Goal: Task Accomplishment & Management: Manage account settings

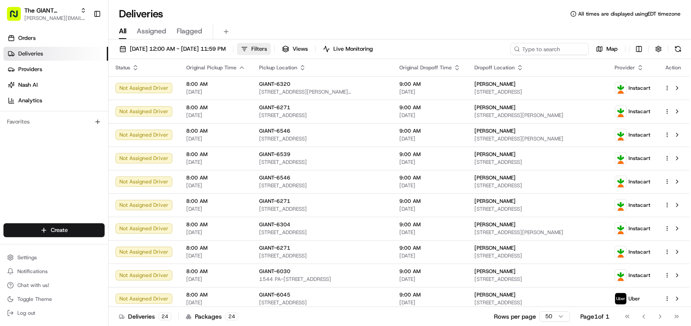
click at [271, 46] on button "Filters" at bounding box center [254, 49] width 34 height 12
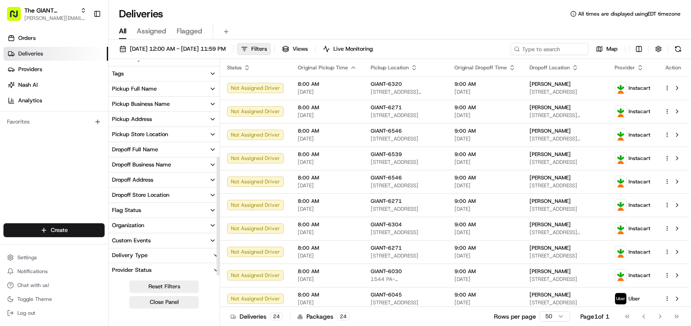
scroll to position [177, 0]
click at [212, 164] on icon "button" at bounding box center [212, 164] width 3 height 2
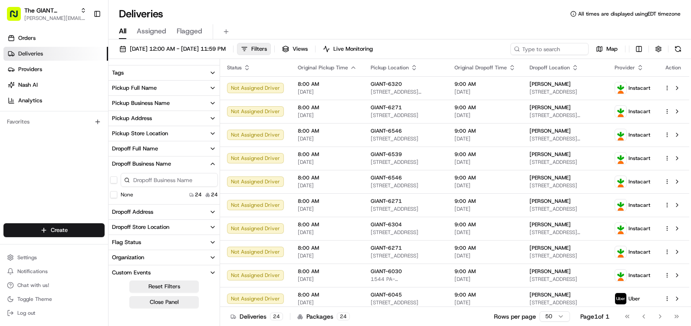
click at [174, 179] on input at bounding box center [169, 180] width 97 height 14
type input "6294"
drag, startPoint x: 164, startPoint y: 182, endPoint x: 107, endPoint y: 185, distance: 57.8
click at [109, 188] on div "6294" at bounding box center [163, 179] width 111 height 17
click at [208, 131] on button "Pickup Store Location" at bounding box center [163, 133] width 111 height 15
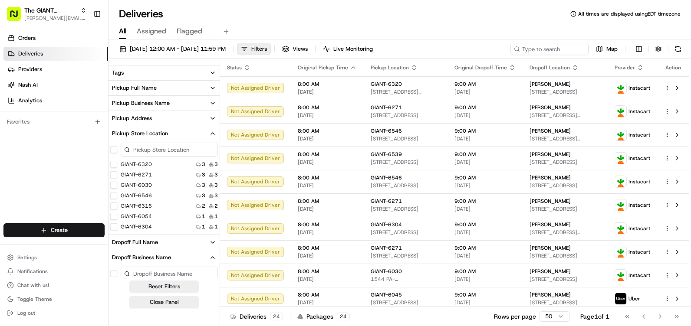
click at [157, 151] on input at bounding box center [169, 150] width 97 height 14
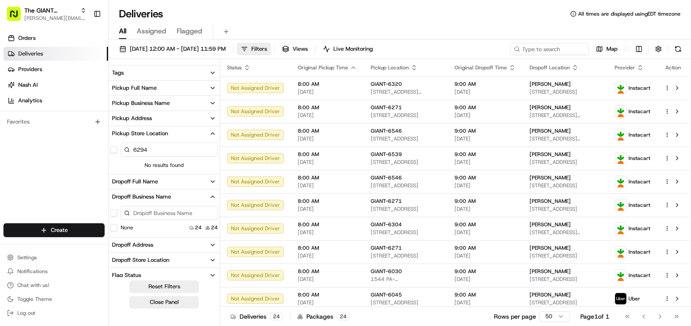
click at [165, 146] on input "6294" at bounding box center [169, 150] width 97 height 14
drag, startPoint x: 165, startPoint y: 146, endPoint x: 126, endPoint y: 154, distance: 39.3
click at [126, 154] on input "6294" at bounding box center [169, 150] width 97 height 14
type input "Giant-6294"
click at [271, 44] on button "Filters" at bounding box center [254, 49] width 34 height 12
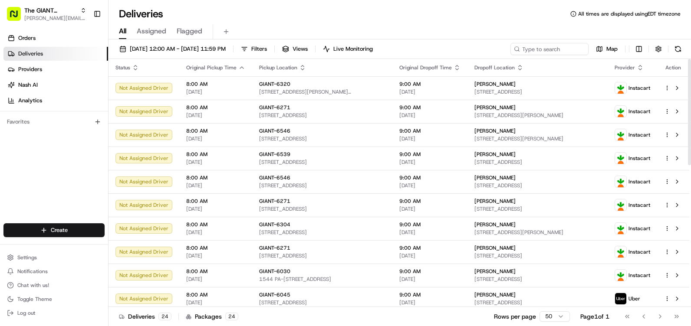
click at [289, 67] on span "Pickup Location" at bounding box center [278, 67] width 38 height 7
click at [299, 67] on icon "button" at bounding box center [302, 67] width 7 height 7
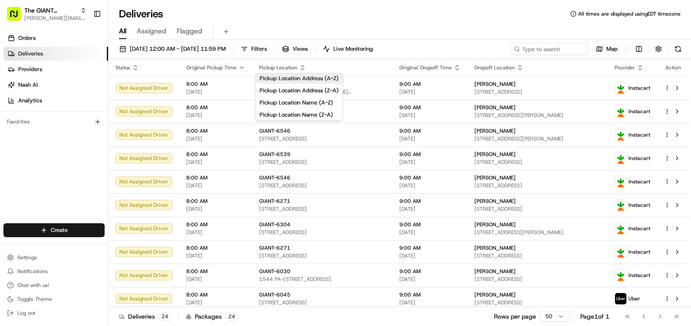
click at [299, 77] on button "Pickup Location Address (A-Z)" at bounding box center [299, 78] width 87 height 10
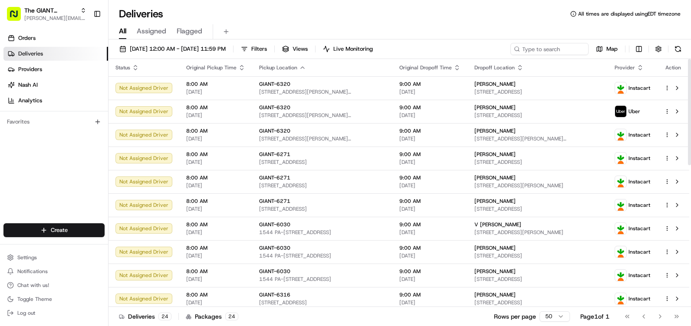
click at [299, 67] on icon "button" at bounding box center [302, 67] width 7 height 7
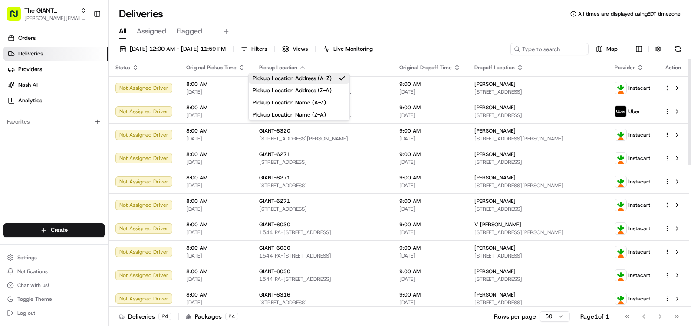
click at [299, 67] on icon "button" at bounding box center [302, 67] width 7 height 7
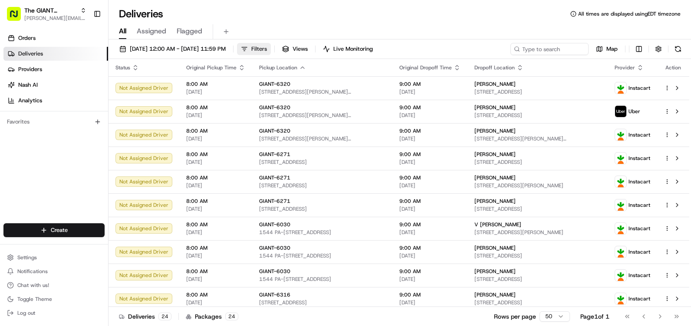
click at [271, 49] on button "Filters" at bounding box center [254, 49] width 34 height 12
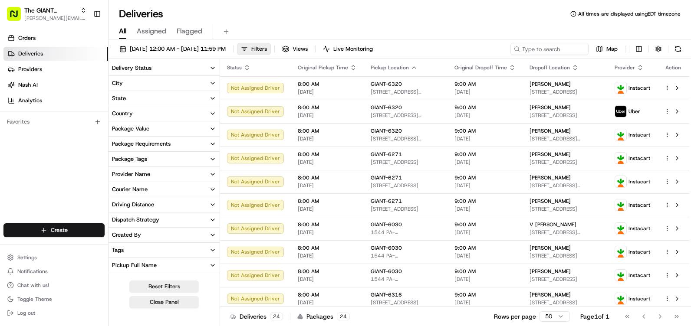
click at [213, 80] on button "City" at bounding box center [163, 83] width 111 height 15
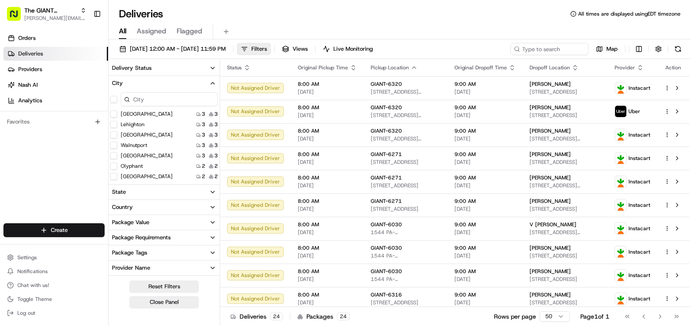
click at [168, 102] on input at bounding box center [169, 99] width 97 height 14
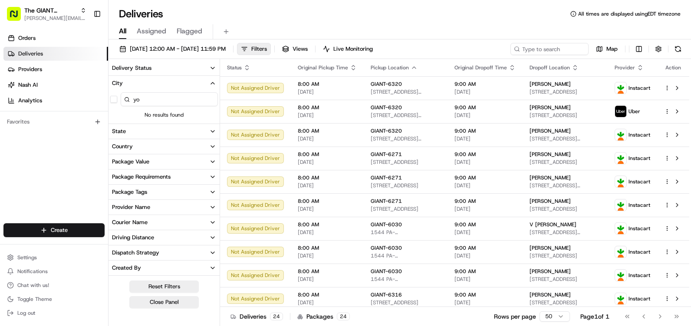
type input "y"
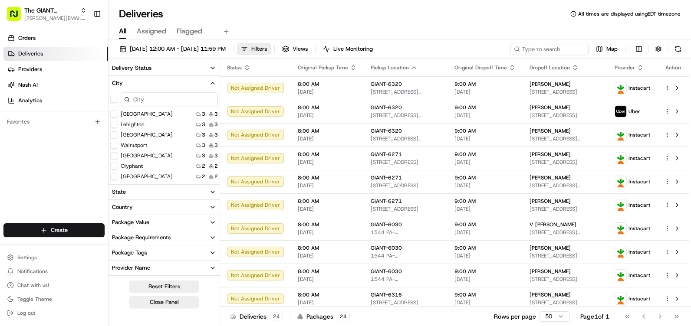
click at [210, 84] on icon "button" at bounding box center [212, 83] width 7 height 7
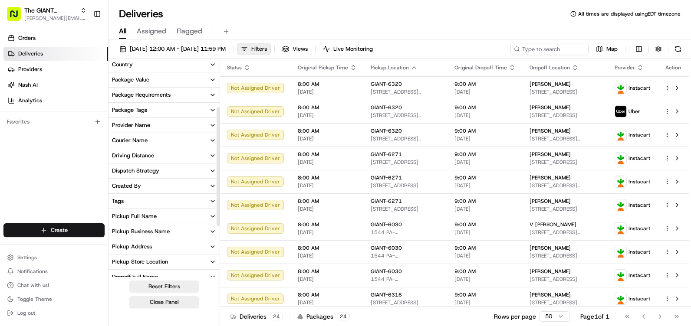
scroll to position [87, 0]
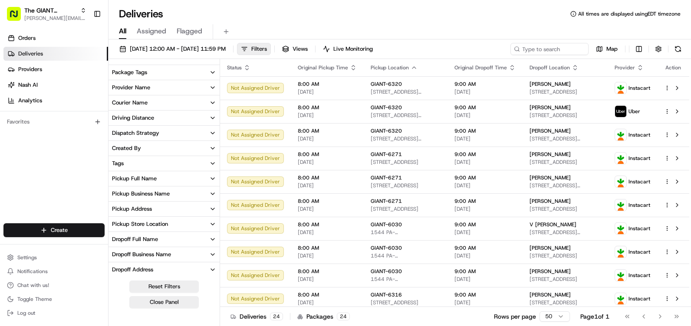
click at [212, 221] on icon "button" at bounding box center [212, 224] width 7 height 7
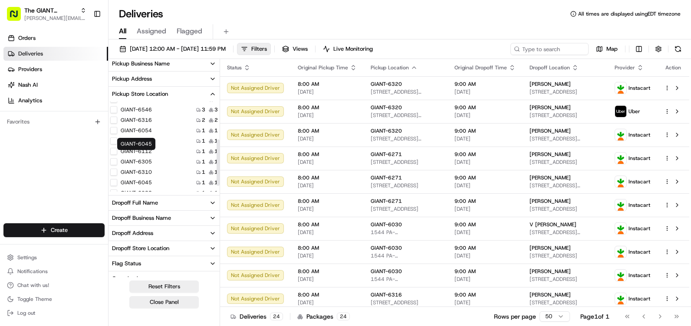
scroll to position [0, 0]
click at [115, 109] on button "button" at bounding box center [113, 110] width 7 height 7
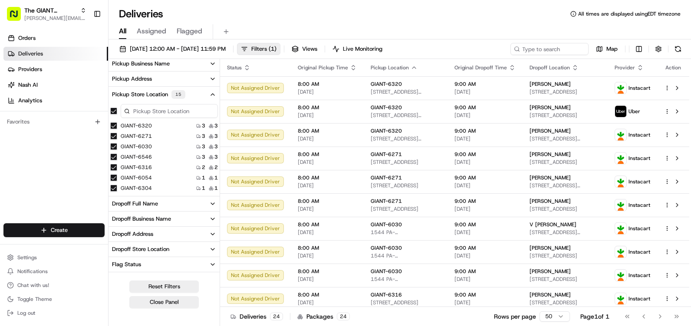
click at [113, 112] on button "button" at bounding box center [113, 111] width 7 height 7
click at [156, 110] on input at bounding box center [169, 110] width 97 height 14
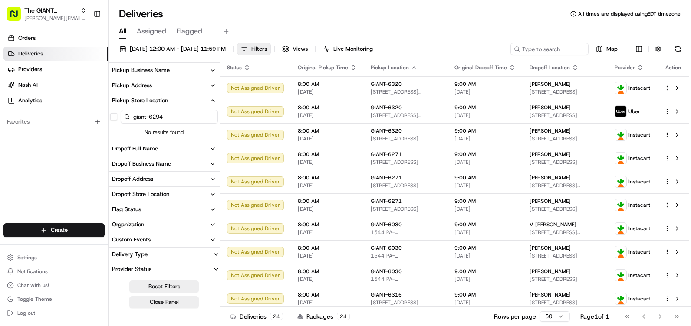
type input "giant-6294"
click at [308, 49] on span "Views" at bounding box center [299, 49] width 15 height 8
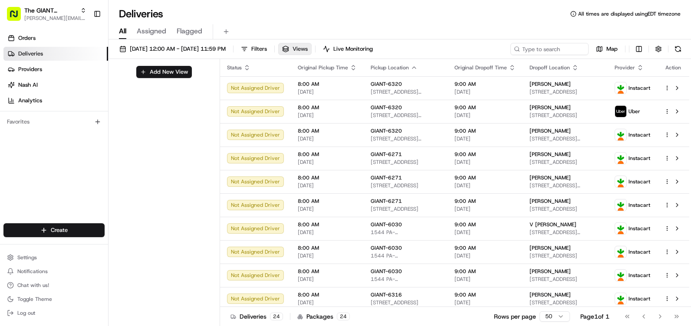
click at [308, 50] on span "Views" at bounding box center [299, 49] width 15 height 8
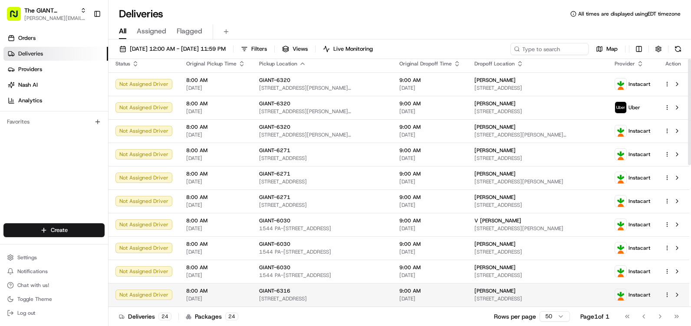
scroll to position [0, 0]
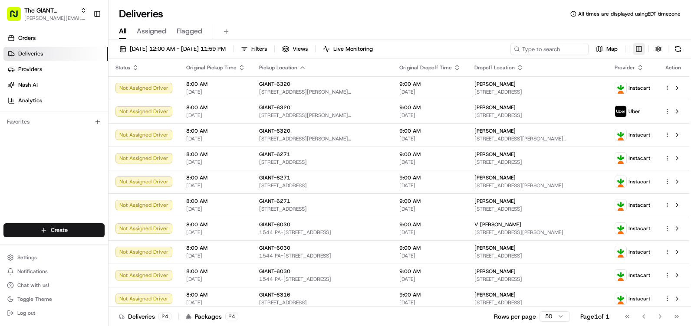
click at [638, 52] on html "The GIANT Company [PERSON_NAME][EMAIL_ADDRESS][PERSON_NAME][DOMAIN_NAME] Toggle…" at bounding box center [345, 163] width 691 height 326
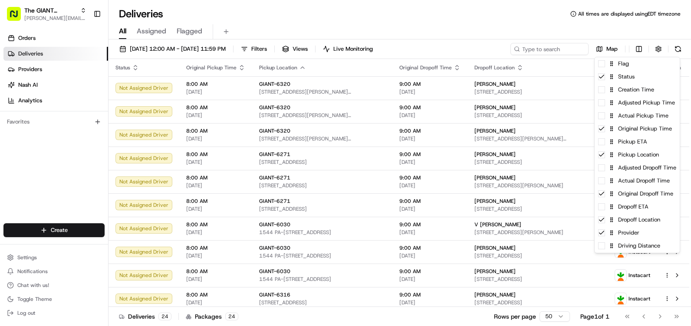
click at [597, 25] on html "The GIANT Company [PERSON_NAME][EMAIL_ADDRESS][PERSON_NAME][DOMAIN_NAME] Toggle…" at bounding box center [345, 163] width 691 height 326
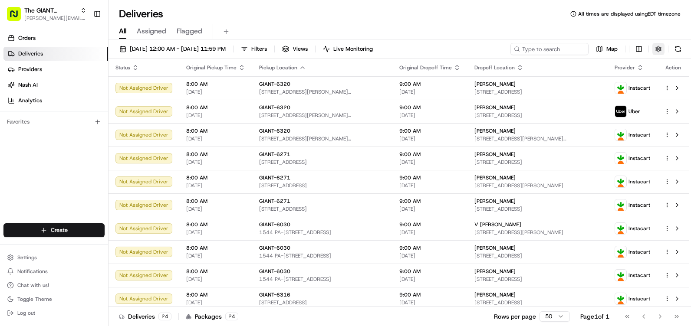
click at [660, 48] on button "button" at bounding box center [658, 49] width 12 height 12
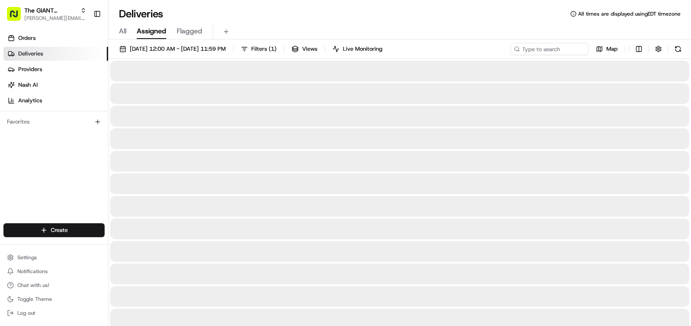
click at [155, 30] on span "Assigned" at bounding box center [152, 31] width 30 height 10
click at [179, 32] on span "Flagged" at bounding box center [190, 31] width 26 height 10
click at [124, 33] on span "All" at bounding box center [122, 31] width 7 height 10
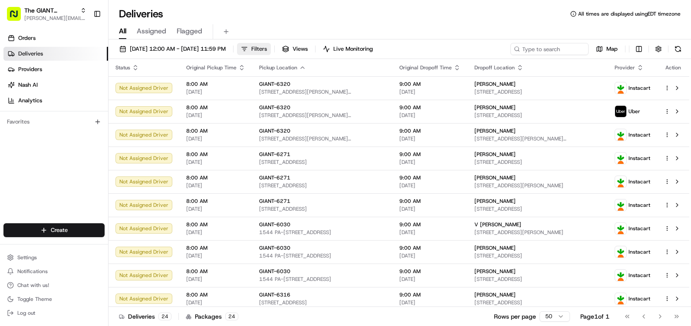
click at [271, 53] on button "Filters" at bounding box center [254, 49] width 34 height 12
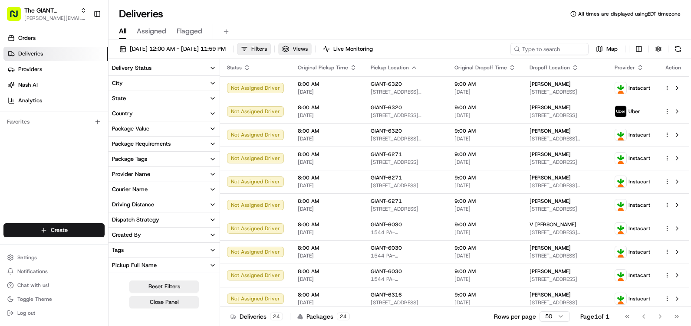
click at [308, 46] on span "Views" at bounding box center [299, 49] width 15 height 8
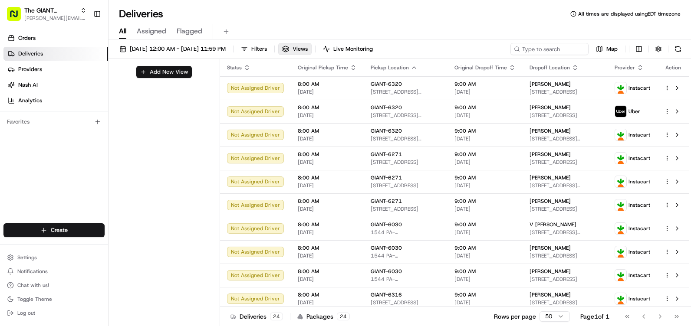
click at [151, 72] on button "Add New View" at bounding box center [164, 72] width 56 height 12
click at [150, 74] on input at bounding box center [149, 75] width 69 height 12
click at [168, 90] on html "The GIANT Company [PERSON_NAME][EMAIL_ADDRESS][PERSON_NAME][DOMAIN_NAME] Toggle…" at bounding box center [345, 163] width 691 height 326
click at [165, 77] on input at bounding box center [149, 75] width 69 height 12
click at [271, 48] on button "Filters" at bounding box center [254, 49] width 34 height 12
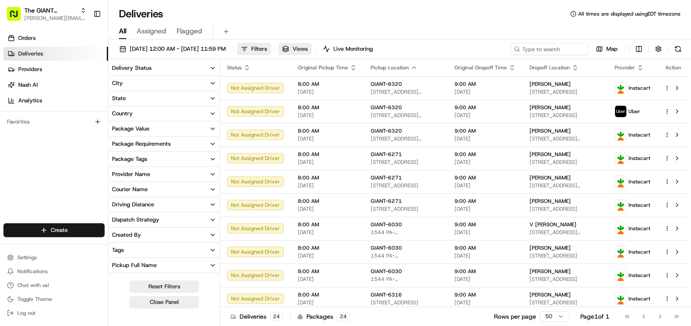
click at [308, 49] on span "Views" at bounding box center [299, 49] width 15 height 8
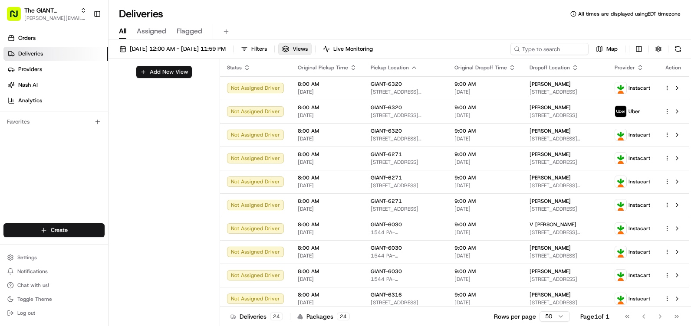
click at [177, 71] on button "Add New View" at bounding box center [164, 72] width 56 height 12
click at [157, 75] on input at bounding box center [149, 75] width 69 height 12
type input "giant-6294"
click at [191, 73] on button "submit" at bounding box center [190, 75] width 11 height 11
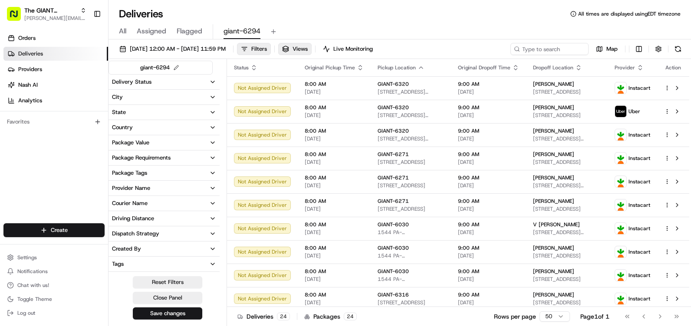
click at [177, 316] on button "Save changes" at bounding box center [167, 314] width 69 height 12
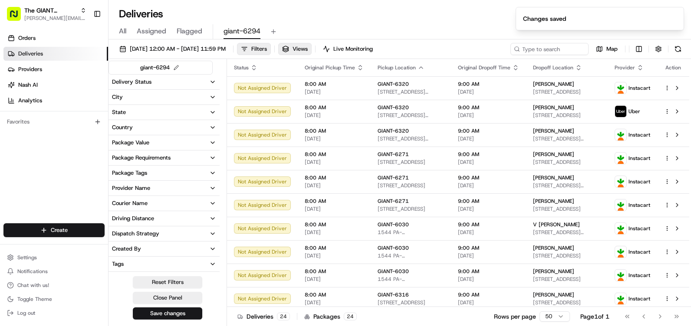
click at [153, 68] on div "giant-6294" at bounding box center [160, 68] width 41 height 10
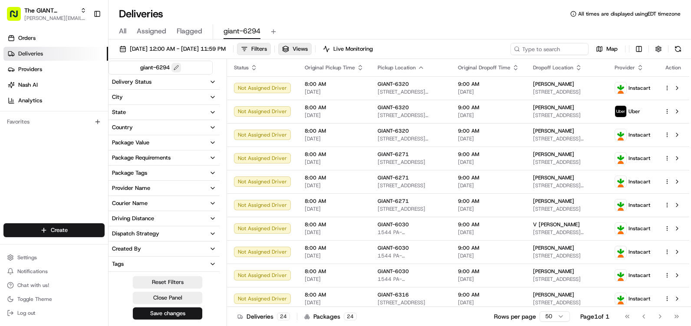
click at [176, 69] on button at bounding box center [176, 68] width 10 height 10
click at [194, 66] on button at bounding box center [191, 67] width 11 height 11
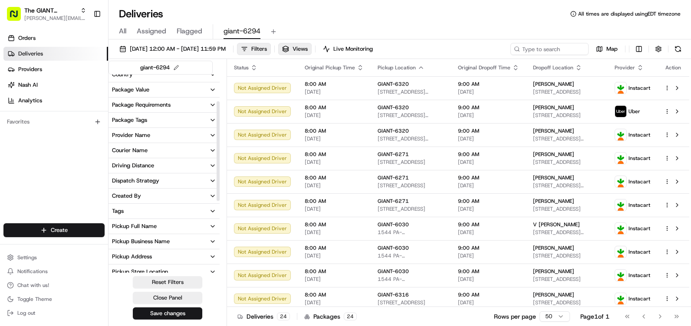
scroll to position [130, 0]
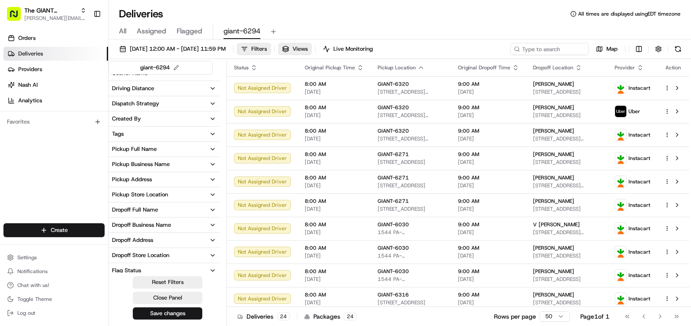
click at [211, 193] on icon "button" at bounding box center [212, 194] width 7 height 7
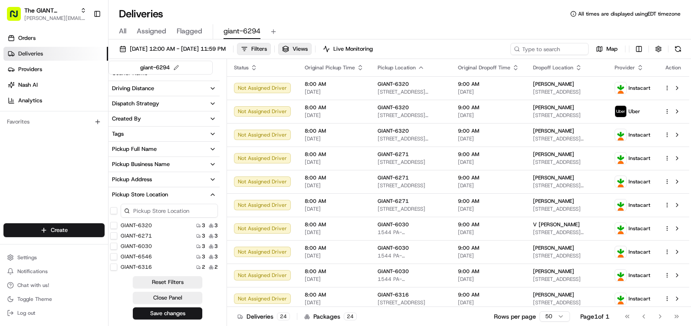
click at [169, 210] on input at bounding box center [169, 211] width 97 height 14
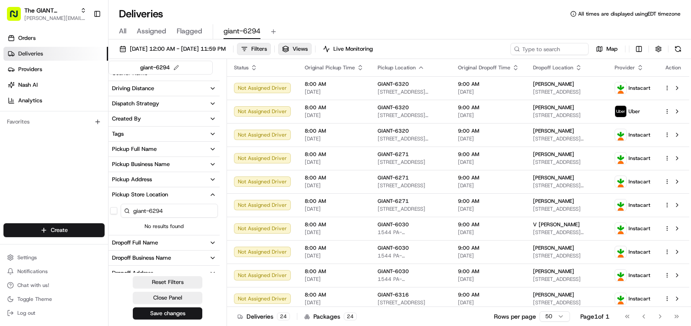
type input "giant-6294"
click at [114, 210] on button "button" at bounding box center [113, 210] width 7 height 7
click at [177, 214] on input "giant-6294" at bounding box center [169, 211] width 97 height 14
click at [180, 182] on button "Pickup Address" at bounding box center [163, 179] width 111 height 15
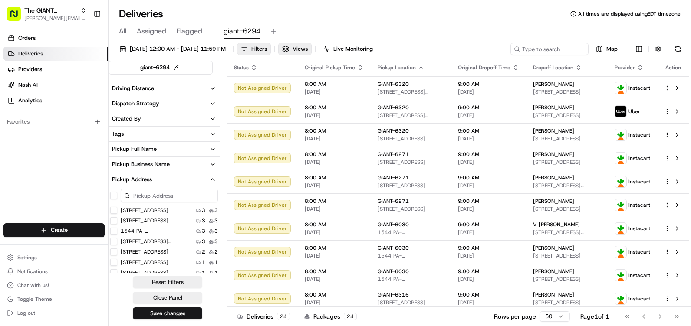
click at [170, 197] on input at bounding box center [169, 196] width 97 height 14
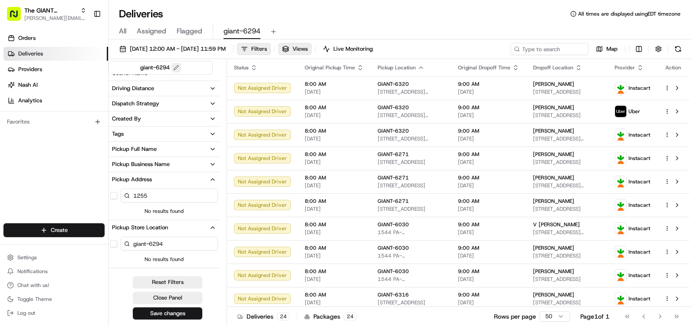
type input "1255"
click at [177, 67] on button at bounding box center [176, 68] width 10 height 10
click at [190, 67] on button at bounding box center [191, 67] width 11 height 11
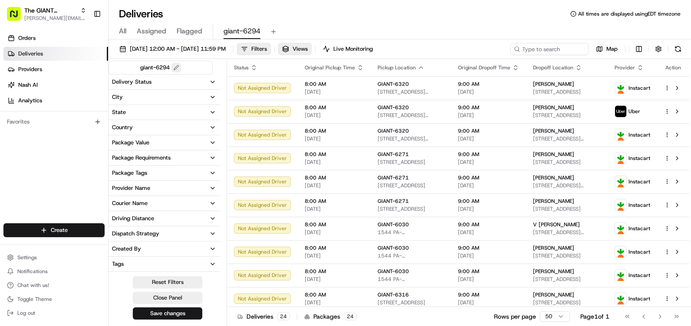
click at [178, 66] on button at bounding box center [176, 68] width 10 height 10
drag, startPoint x: 156, startPoint y: 68, endPoint x: 98, endPoint y: 72, distance: 58.3
click at [99, 71] on div "The GIANT Company [PERSON_NAME][EMAIL_ADDRESS][PERSON_NAME][DOMAIN_NAME] Toggle…" at bounding box center [345, 163] width 691 height 326
click at [181, 66] on button at bounding box center [178, 67] width 11 height 11
click at [267, 49] on span "Filters" at bounding box center [259, 49] width 16 height 8
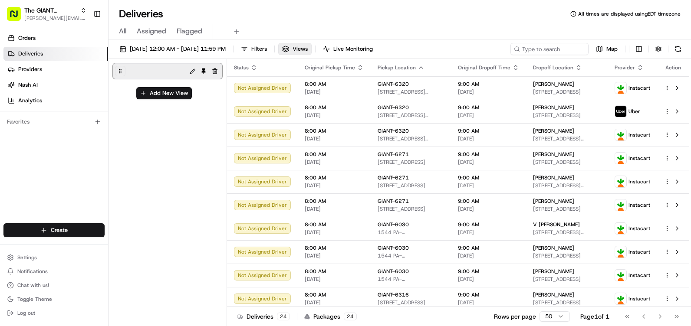
click at [145, 72] on div at bounding box center [156, 71] width 57 height 12
click at [170, 94] on button "Add New View" at bounding box center [164, 93] width 56 height 12
click at [156, 95] on input at bounding box center [149, 96] width 69 height 12
type input "giant-6294"
click at [206, 98] on button "button" at bounding box center [203, 96] width 11 height 11
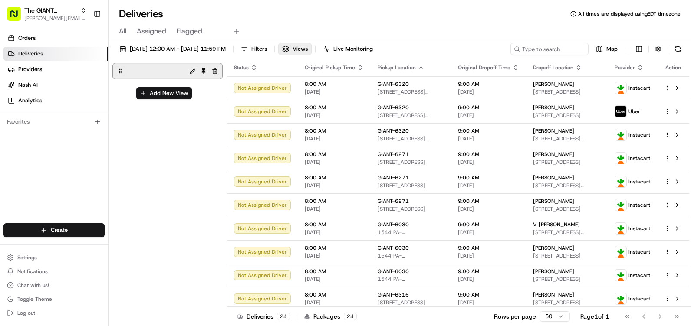
click at [216, 70] on button "button" at bounding box center [215, 71] width 10 height 10
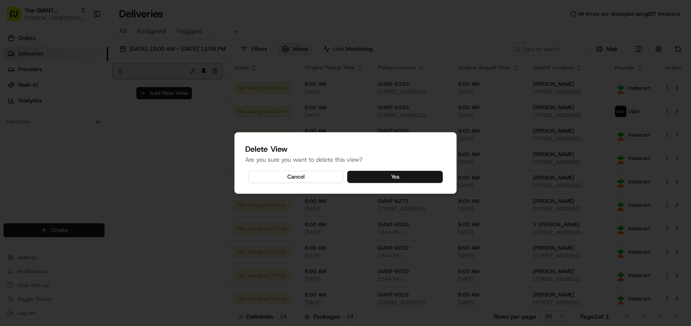
click at [401, 173] on button "Yes" at bounding box center [394, 177] width 95 height 12
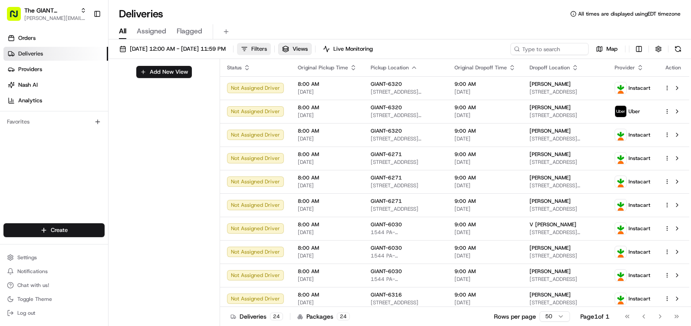
click at [267, 51] on span "Filters" at bounding box center [259, 49] width 16 height 8
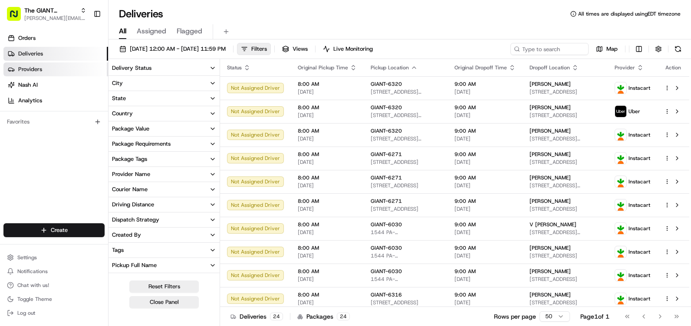
click at [38, 68] on span "Providers" at bounding box center [30, 70] width 24 height 8
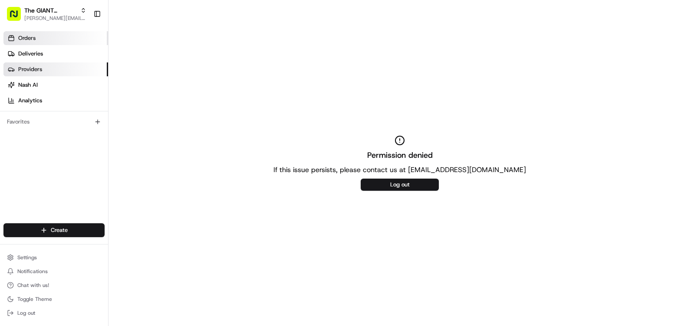
click at [23, 40] on span "Orders" at bounding box center [26, 38] width 17 height 8
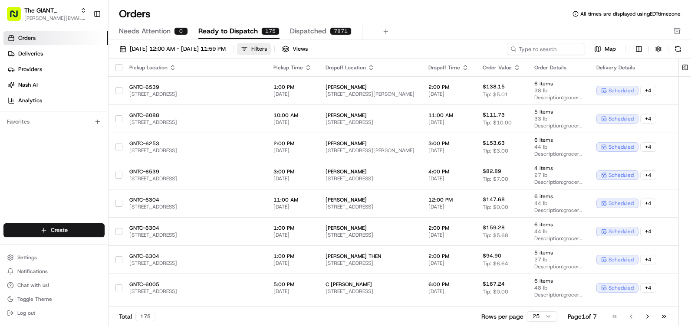
click at [271, 49] on button "Filters" at bounding box center [254, 49] width 34 height 12
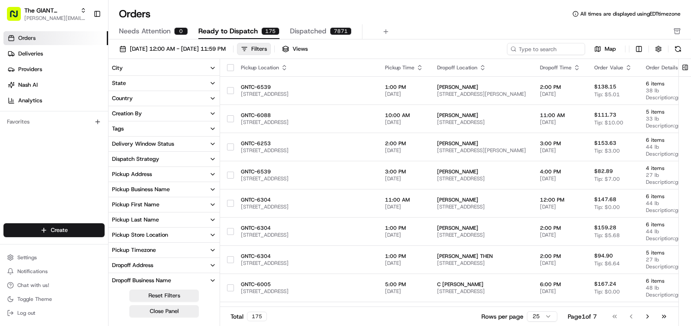
click at [211, 238] on icon "button" at bounding box center [212, 235] width 7 height 7
click at [169, 251] on input at bounding box center [169, 250] width 97 height 12
type input "giant-6294"
click at [23, 269] on span "Notifications" at bounding box center [32, 271] width 30 height 7
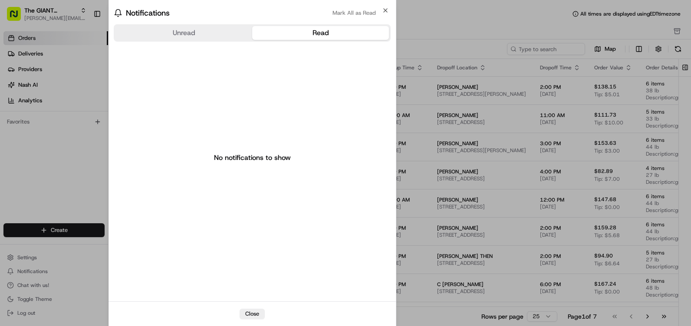
click at [300, 34] on button "Read" at bounding box center [320, 33] width 137 height 14
click at [382, 10] on icon "button" at bounding box center [385, 10] width 7 height 7
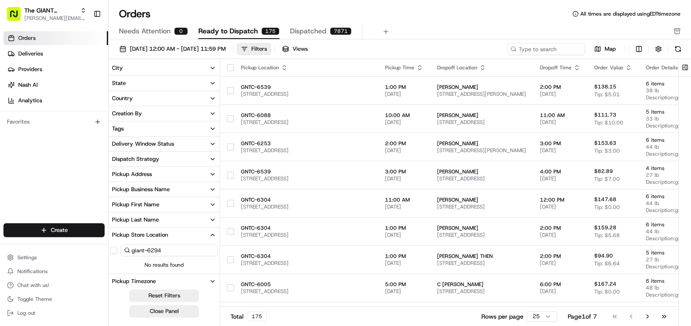
click at [230, 68] on button "button" at bounding box center [230, 67] width 7 height 7
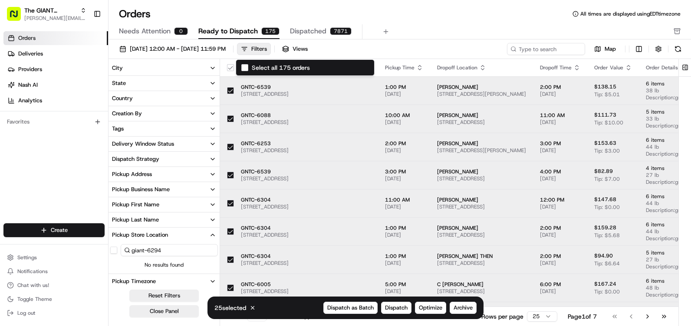
click at [230, 69] on button "Select all 175 orders" at bounding box center [230, 67] width 7 height 7
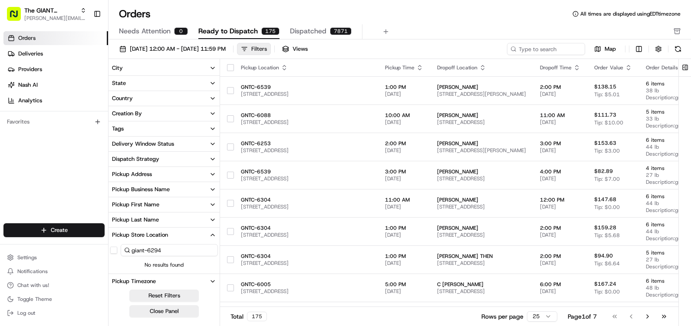
click at [267, 47] on div "Filters" at bounding box center [259, 49] width 16 height 8
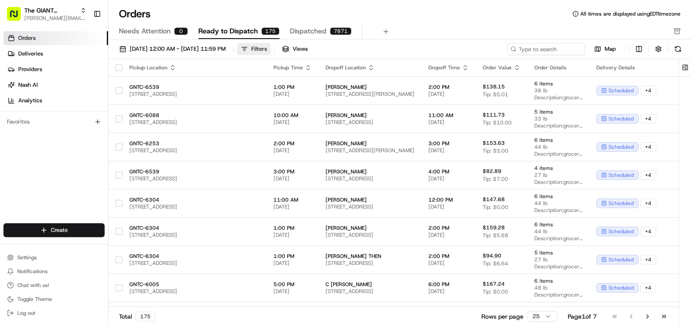
click at [267, 48] on div "Filters" at bounding box center [259, 49] width 16 height 8
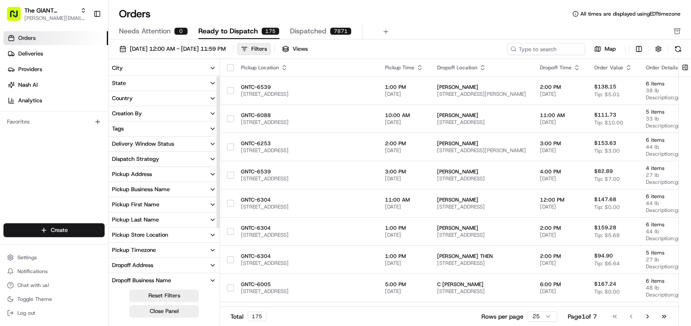
scroll to position [108, 0]
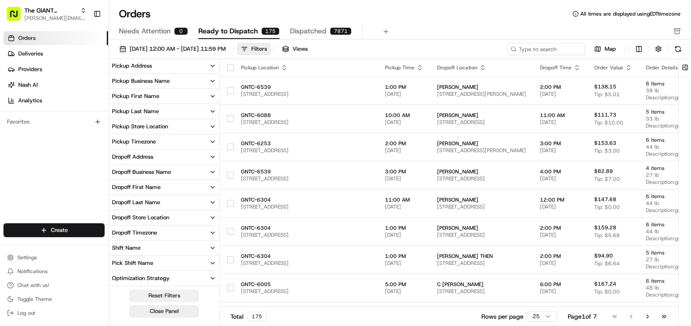
click at [177, 295] on button "Reset Filters" at bounding box center [163, 296] width 69 height 12
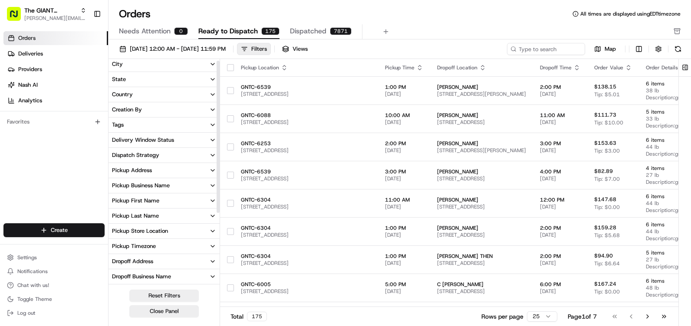
scroll to position [0, 0]
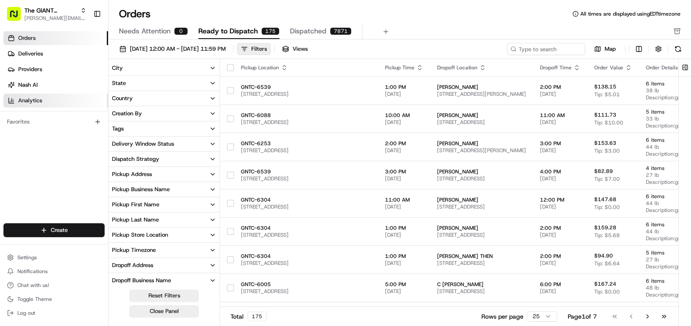
click at [39, 104] on span "Analytics" at bounding box center [30, 101] width 24 height 8
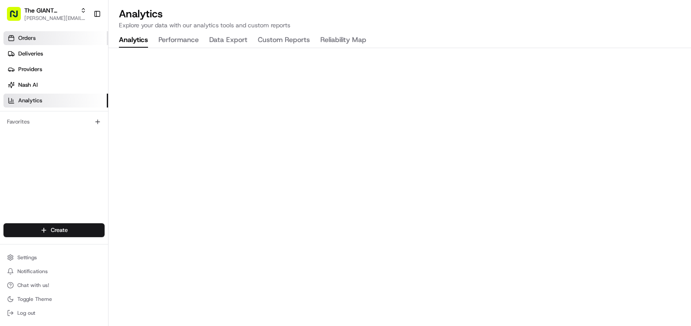
click at [31, 39] on span "Orders" at bounding box center [26, 38] width 17 height 8
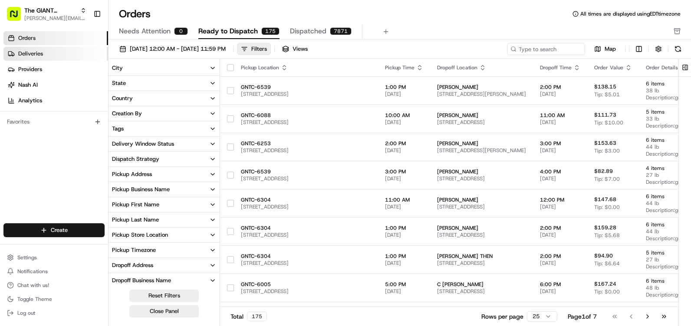
click at [35, 54] on span "Deliveries" at bounding box center [30, 54] width 25 height 8
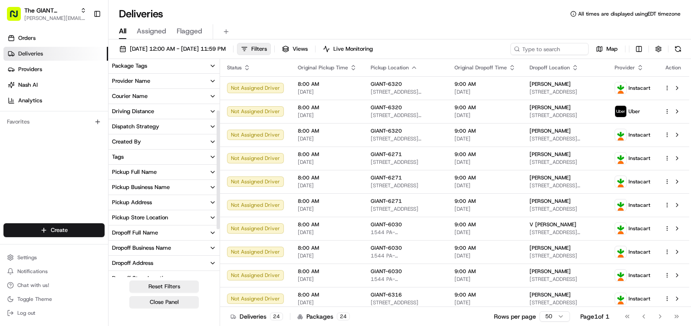
scroll to position [91, 0]
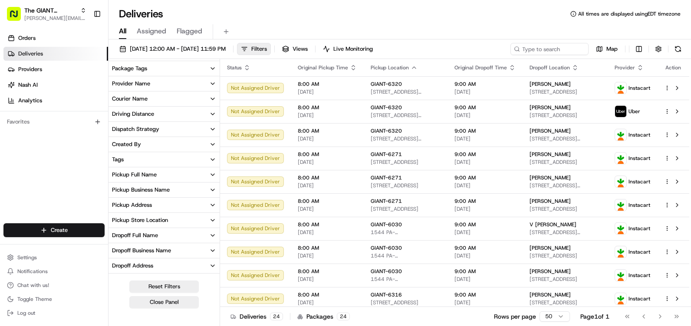
click at [211, 221] on icon "button" at bounding box center [212, 220] width 7 height 7
click at [154, 235] on input at bounding box center [169, 237] width 97 height 14
type input "giant-6294"
click at [113, 236] on button "button" at bounding box center [113, 236] width 7 height 7
click at [186, 237] on input "giant-6294" at bounding box center [169, 237] width 97 height 14
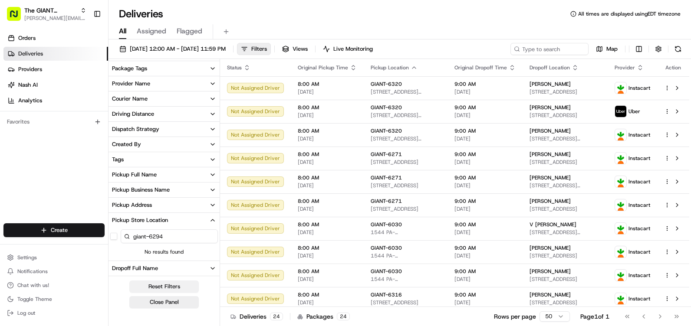
click at [175, 284] on button "Reset Filters" at bounding box center [163, 287] width 69 height 12
click at [267, 48] on span "Filters" at bounding box center [259, 49] width 16 height 8
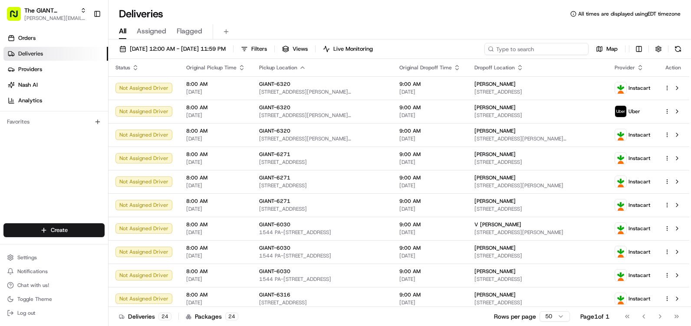
click at [524, 50] on input at bounding box center [536, 49] width 104 height 12
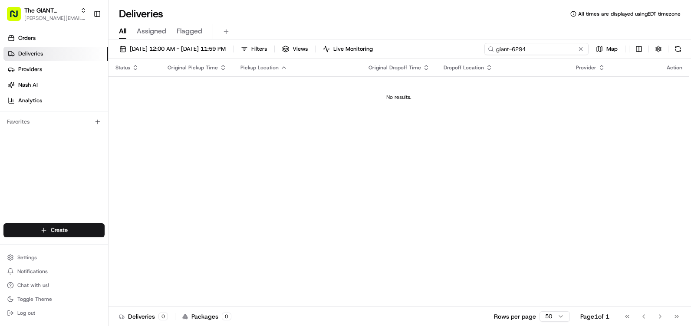
type input "giant-6294"
click at [72, 17] on span "[PERSON_NAME][EMAIL_ADDRESS][PERSON_NAME][DOMAIN_NAME]" at bounding box center [55, 18] width 62 height 7
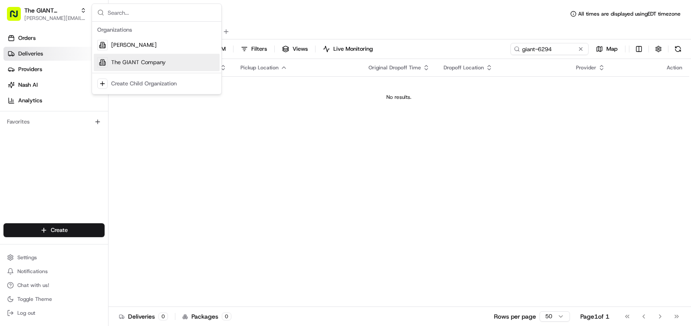
click at [117, 63] on span "The GIANT Company" at bounding box center [138, 63] width 55 height 8
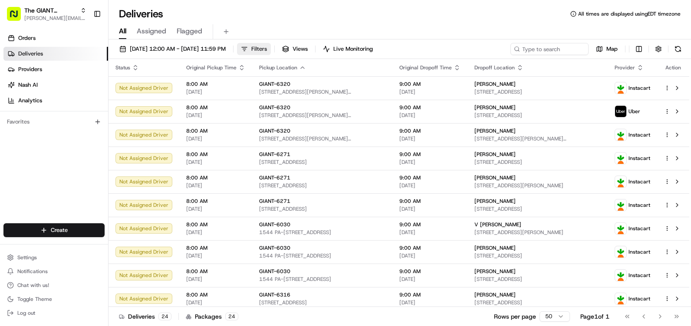
click at [271, 47] on button "Filters" at bounding box center [254, 49] width 34 height 12
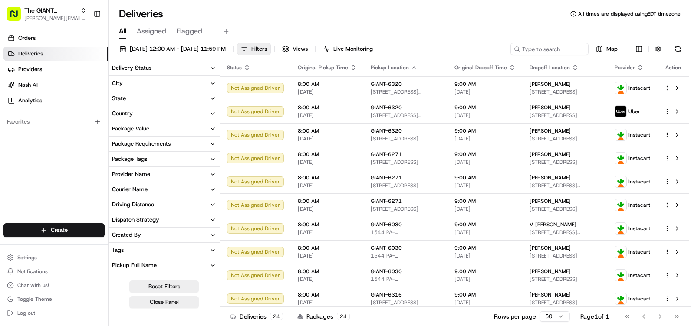
scroll to position [87, 0]
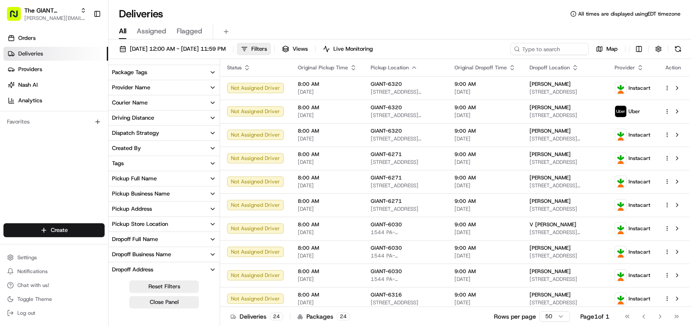
click at [212, 225] on icon "button" at bounding box center [212, 224] width 3 height 2
click at [181, 238] on input at bounding box center [169, 240] width 97 height 14
type input "giant-6294"
click at [576, 49] on input at bounding box center [536, 49] width 104 height 12
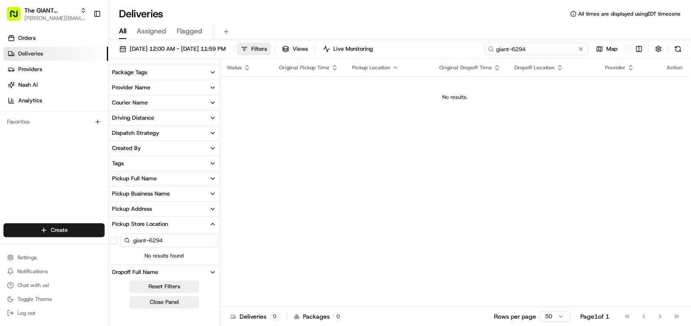
click at [540, 51] on input "giant-6294" at bounding box center [536, 49] width 104 height 12
click at [535, 50] on input "giant-6294" at bounding box center [536, 49] width 104 height 12
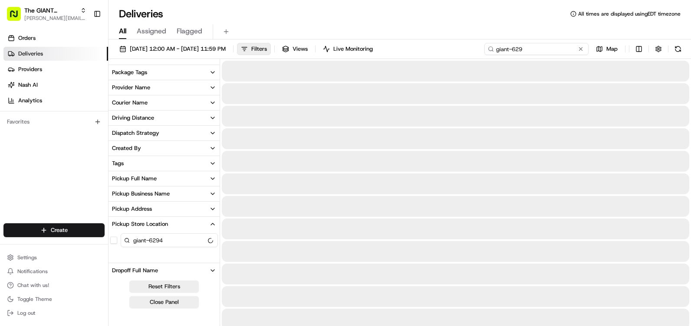
type input "giant-6294"
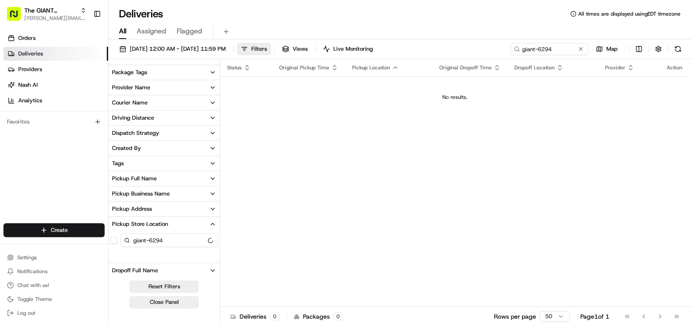
click at [578, 50] on button at bounding box center [580, 49] width 9 height 9
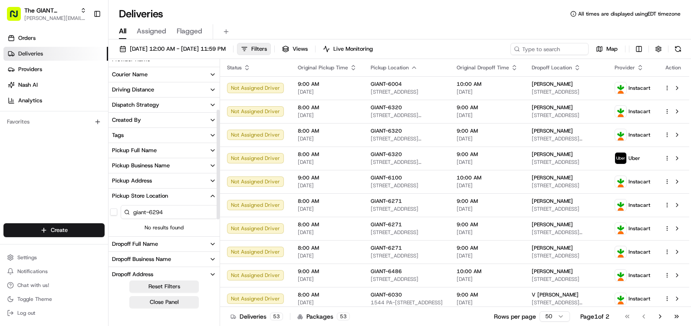
scroll to position [130, 0]
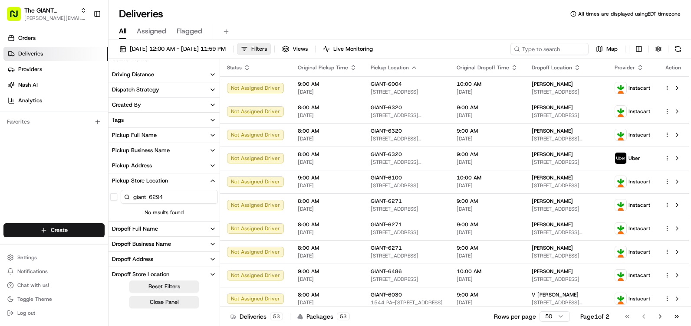
click at [169, 200] on input "giant-6294" at bounding box center [169, 197] width 97 height 14
click at [167, 197] on input "giant-6294" at bounding box center [169, 197] width 97 height 14
type input "giant-6294"
click at [537, 46] on input at bounding box center [536, 49] width 104 height 12
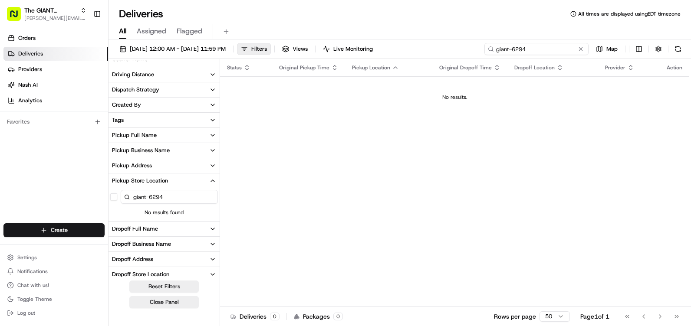
type input "giant-6294"
